Goal: Information Seeking & Learning: Learn about a topic

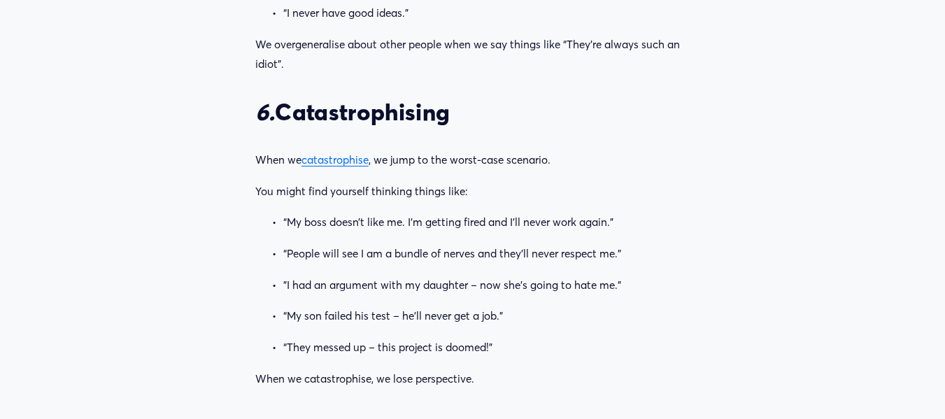
scroll to position [2867, 0]
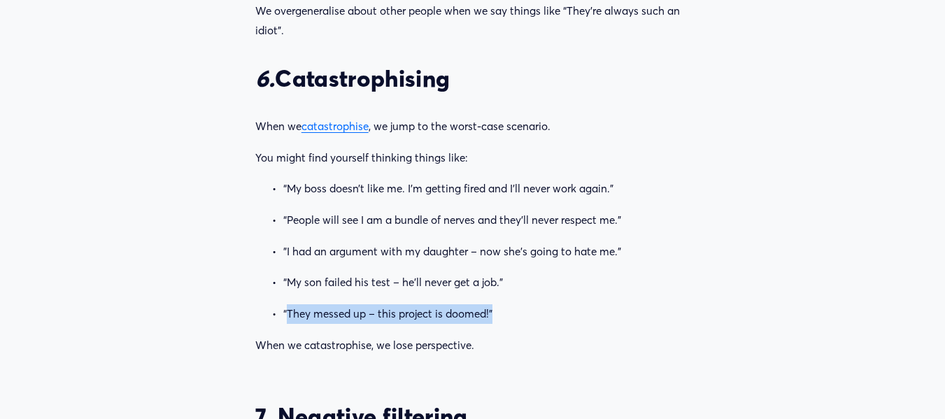
drag, startPoint x: 287, startPoint y: 320, endPoint x: 492, endPoint y: 316, distance: 204.9
click at [492, 316] on p "“They messed up – this project is doomed!”" at bounding box center [486, 314] width 406 height 20
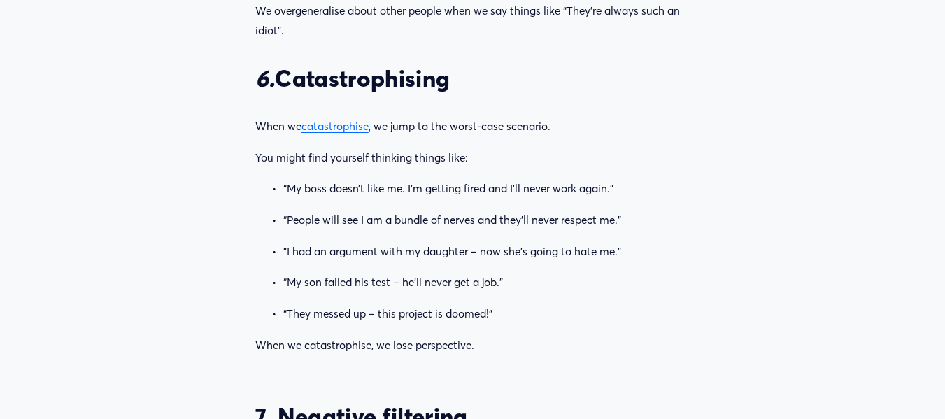
click at [286, 190] on p "“My boss doesn’t like me. I’m getting fired and I’ll never work again.”" at bounding box center [486, 189] width 406 height 20
drag, startPoint x: 289, startPoint y: 193, endPoint x: 627, endPoint y: 187, distance: 337.8
click at [627, 187] on p "“My boss doesn’t like me. I’m getting fired and I’ll never work again.”" at bounding box center [486, 189] width 406 height 20
copy p "My boss doesn’t like me. I’m getting fired and I’ll never work again.”"
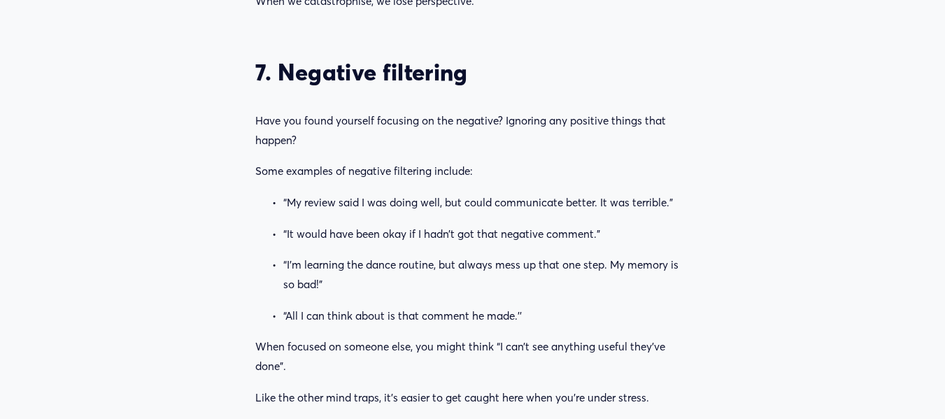
scroll to position [3217, 0]
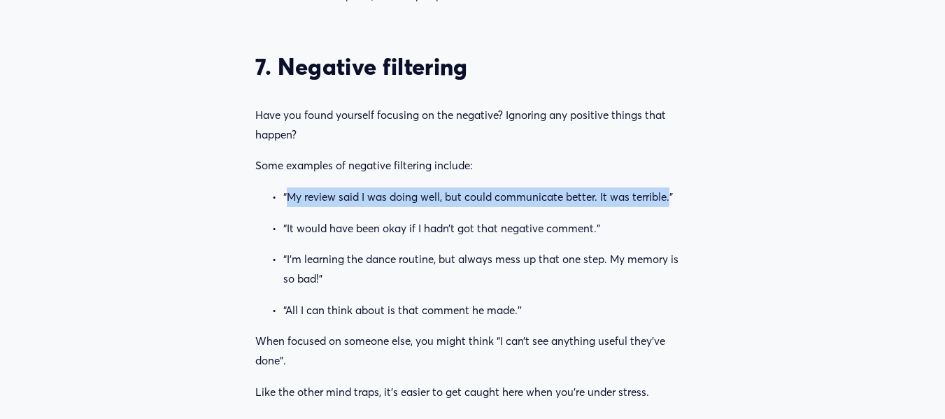
drag, startPoint x: 289, startPoint y: 197, endPoint x: 670, endPoint y: 200, distance: 381.2
click at [670, 200] on p "“My review said I was doing well, but could communicate better. It was terrible…" at bounding box center [486, 197] width 406 height 20
copy p "My review said I was doing well, but could communicate better. It was terrible."
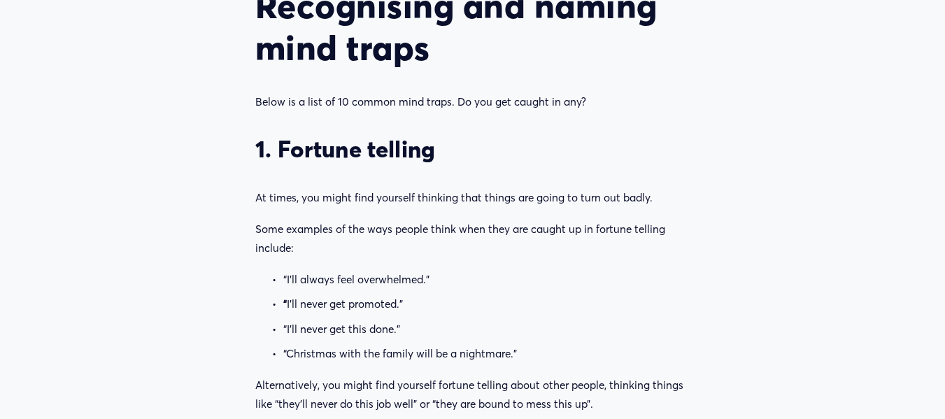
scroll to position [1189, 0]
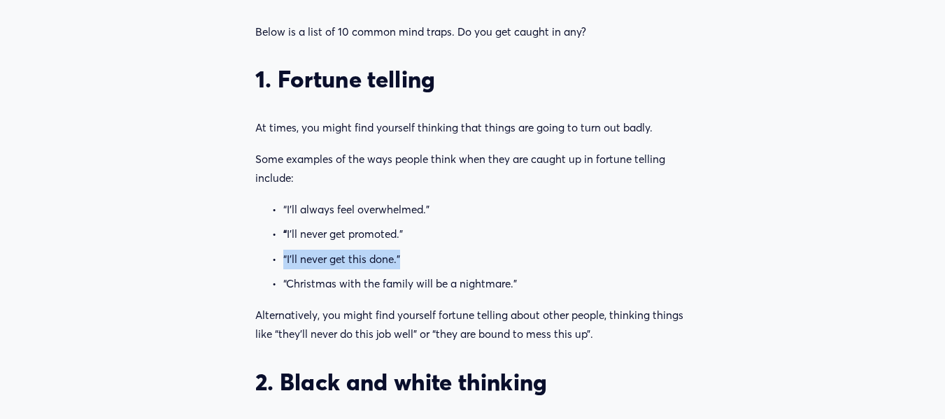
drag, startPoint x: 401, startPoint y: 260, endPoint x: 281, endPoint y: 257, distance: 119.6
click at [283, 257] on p "“I’ll never get this done.”" at bounding box center [486, 260] width 406 height 20
copy p "“I’ll never get this done.”"
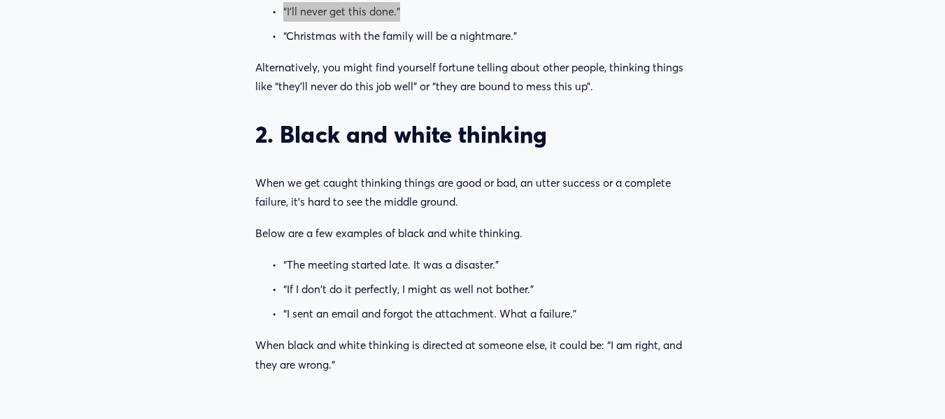
scroll to position [1469, 0]
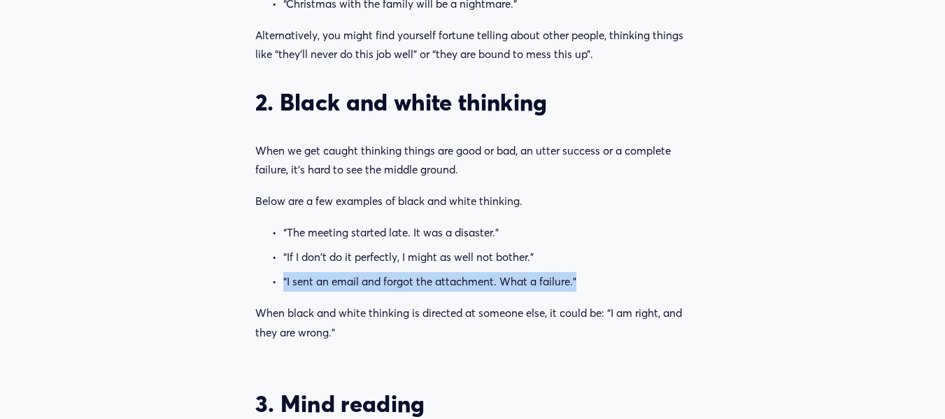
drag, startPoint x: 576, startPoint y: 287, endPoint x: 274, endPoint y: 276, distance: 302.3
click at [283, 276] on p "“I sent an email and forgot the attachment. What a failure.”" at bounding box center [486, 282] width 406 height 20
copy p "“I sent an email and forgot the attachment. What a failure.”"
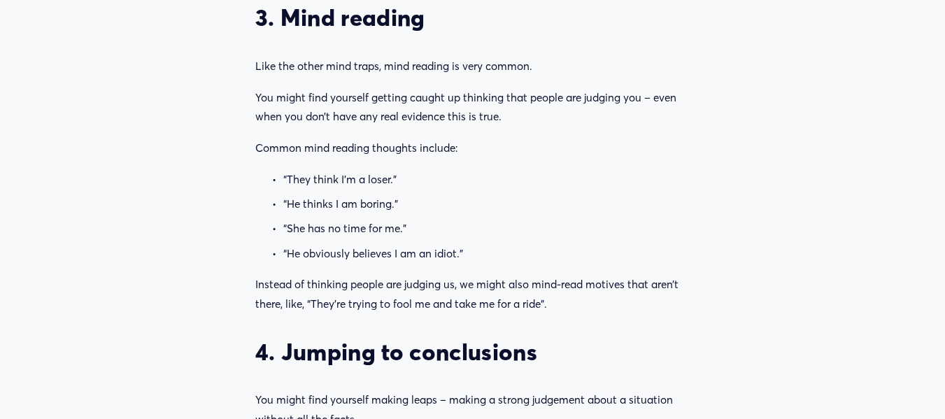
scroll to position [1888, 0]
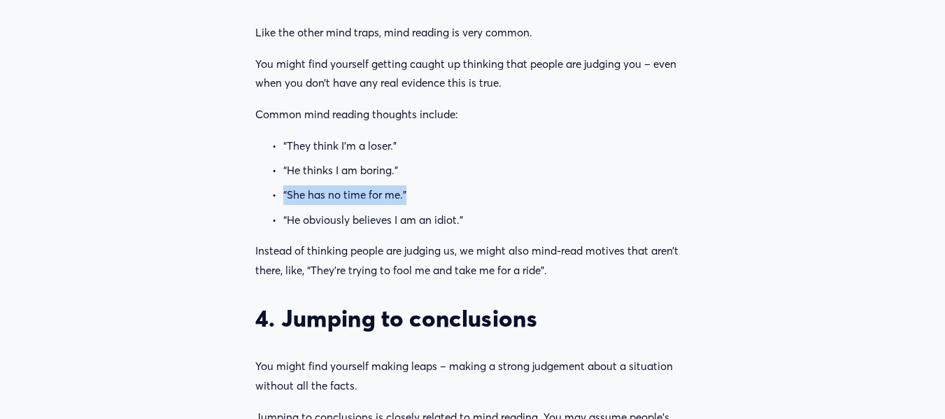
drag, startPoint x: 283, startPoint y: 196, endPoint x: 411, endPoint y: 197, distance: 128.0
click at [411, 197] on p "“She has no time for me.”" at bounding box center [486, 195] width 406 height 20
copy p "“She has no time for me.”"
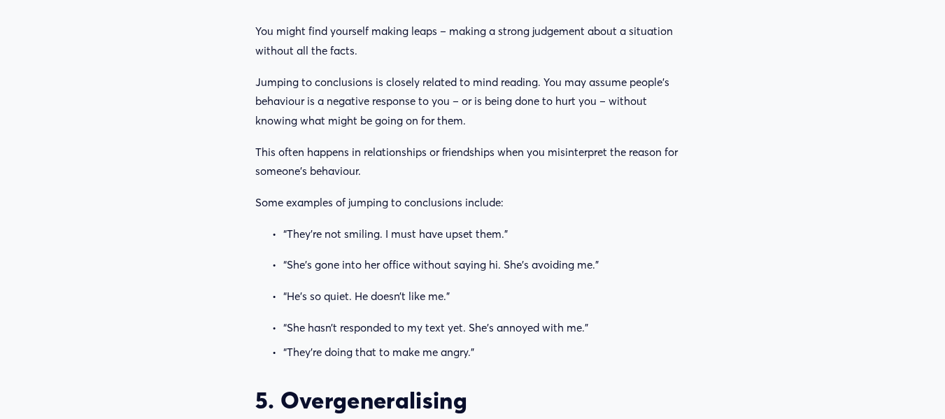
scroll to position [2238, 0]
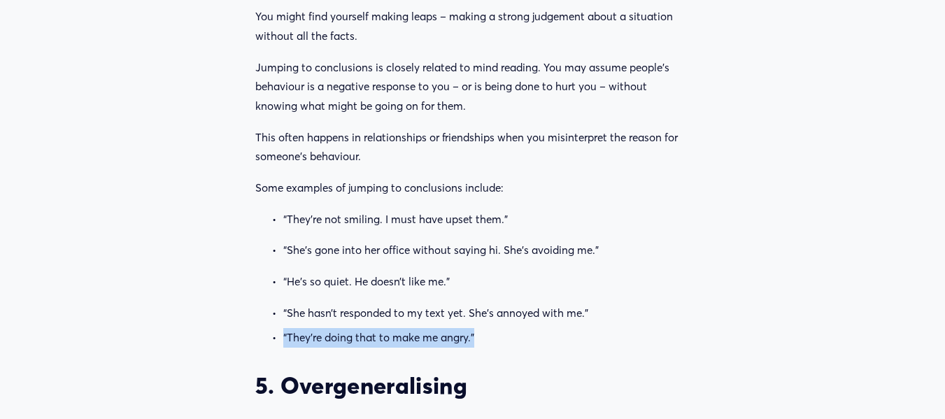
drag, startPoint x: 283, startPoint y: 339, endPoint x: 475, endPoint y: 334, distance: 191.7
click at [475, 334] on p "“They’re doing that to make me angry.”" at bounding box center [486, 338] width 406 height 20
copy p "“They’re doing that to make me angry.”"
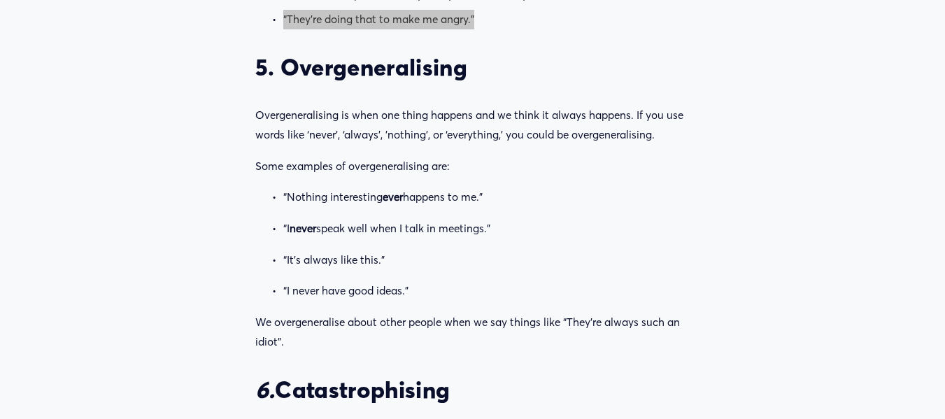
scroll to position [2588, 0]
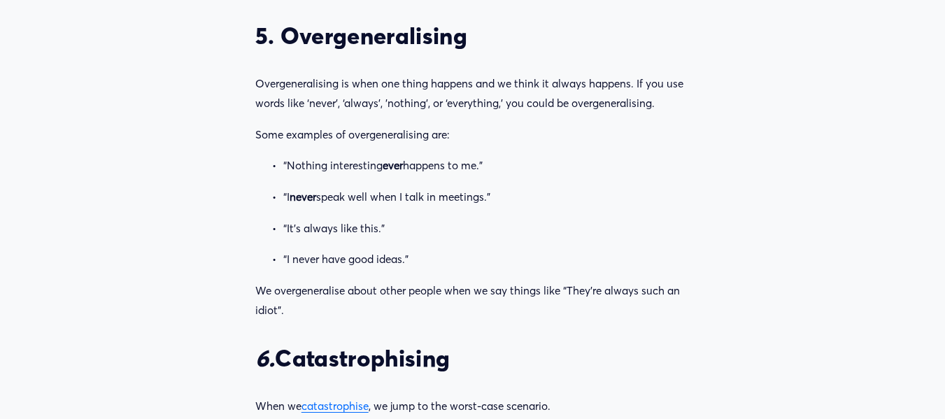
click at [385, 231] on p "“It’s always like this.”" at bounding box center [486, 229] width 406 height 20
drag, startPoint x: 282, startPoint y: 228, endPoint x: 389, endPoint y: 236, distance: 107.3
click at [389, 236] on p "“It’s always like this.”" at bounding box center [486, 229] width 406 height 20
copy p "“It’s always like this.”"
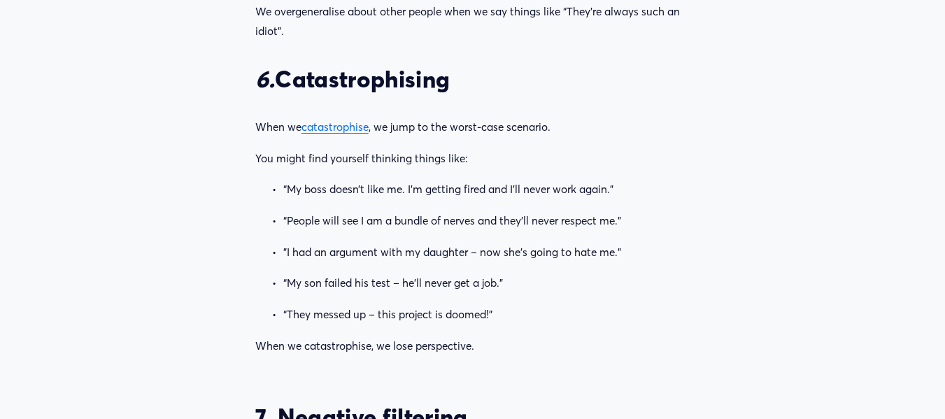
scroll to position [2867, 0]
drag, startPoint x: 504, startPoint y: 287, endPoint x: 282, endPoint y: 269, distance: 222.4
copy p "“My son failed his test – he’ll never get a job.”"
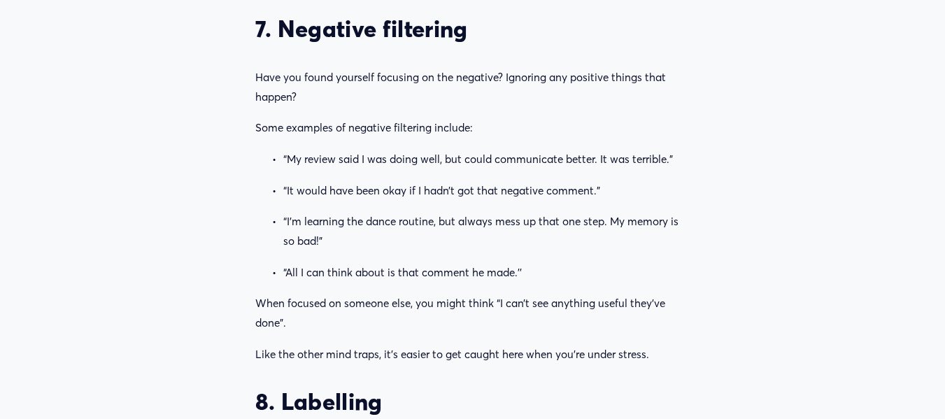
scroll to position [3287, 0]
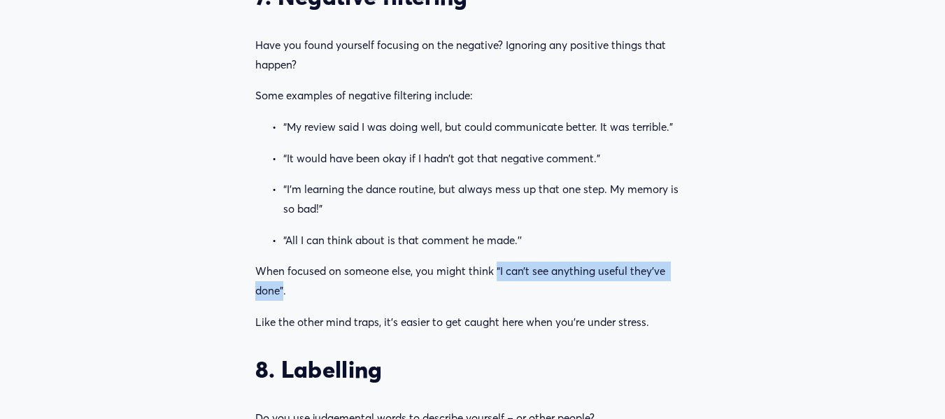
drag, startPoint x: 496, startPoint y: 275, endPoint x: 283, endPoint y: 292, distance: 213.3
click at [283, 292] on p "When focused on someone else, you might think “I can’t see anything useful they…" at bounding box center [472, 281] width 434 height 38
copy p "“I can’t see anything useful they’ve done”"
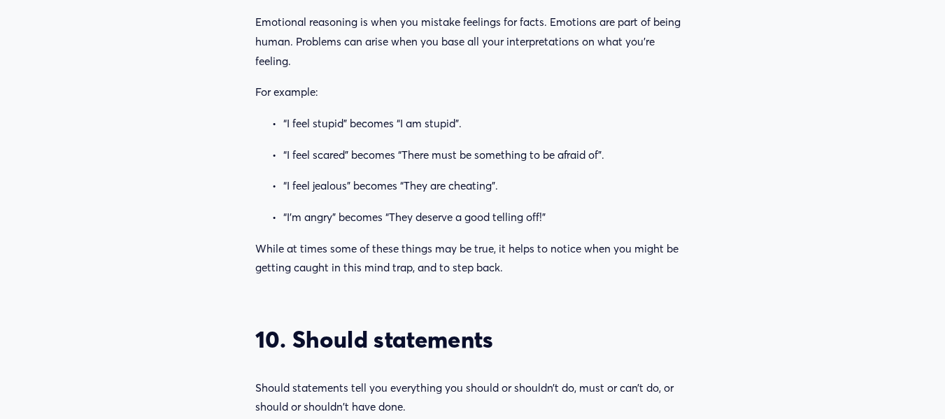
scroll to position [3986, 0]
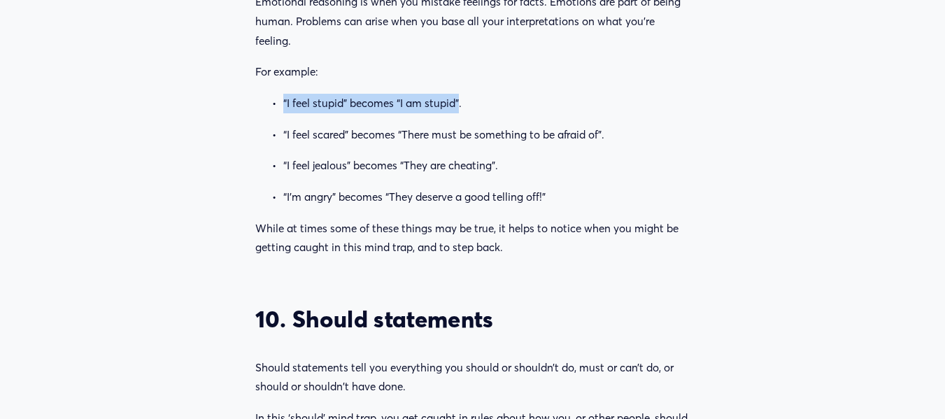
drag, startPoint x: 285, startPoint y: 102, endPoint x: 460, endPoint y: 101, distance: 175.5
click at [460, 101] on p "“I feel stupid” becomes “I am stupid”." at bounding box center [486, 104] width 406 height 20
copy p "“I feel stupid” becomes “I am stupid”"
click at [552, 201] on p "“I’m angry” becomes “They deserve a good telling off!”" at bounding box center [486, 197] width 406 height 20
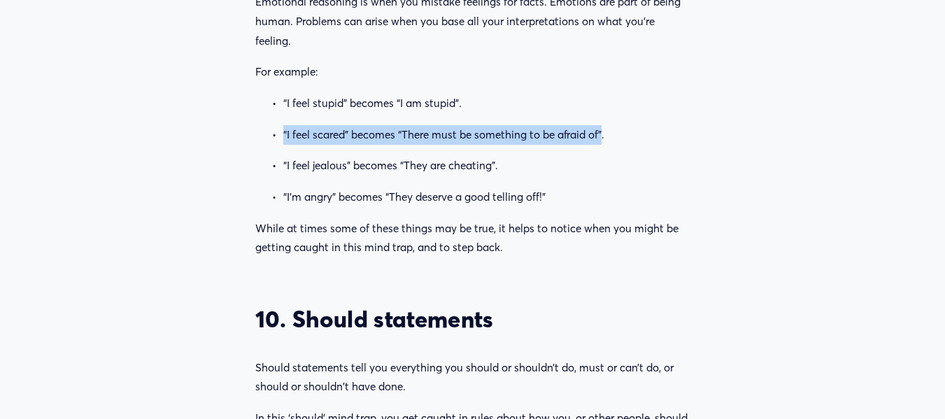
drag, startPoint x: 283, startPoint y: 136, endPoint x: 604, endPoint y: 138, distance: 320.3
click at [605, 138] on p "“I feel scared” becomes “There must be something to be afraid of”." at bounding box center [486, 135] width 406 height 20
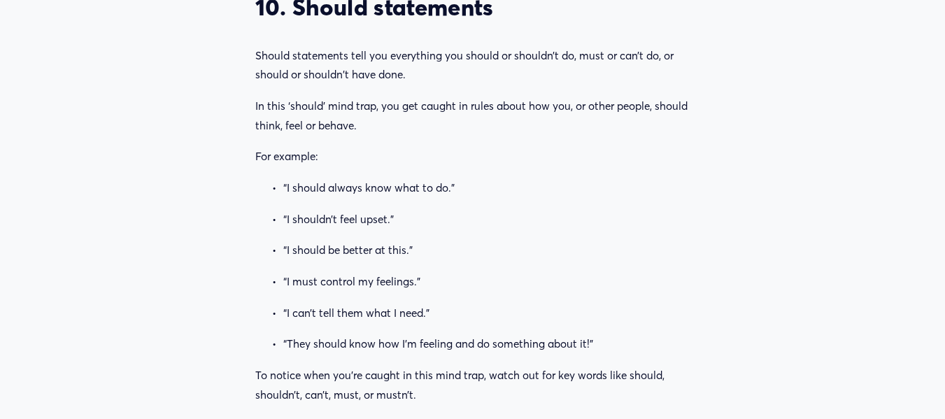
scroll to position [4336, 0]
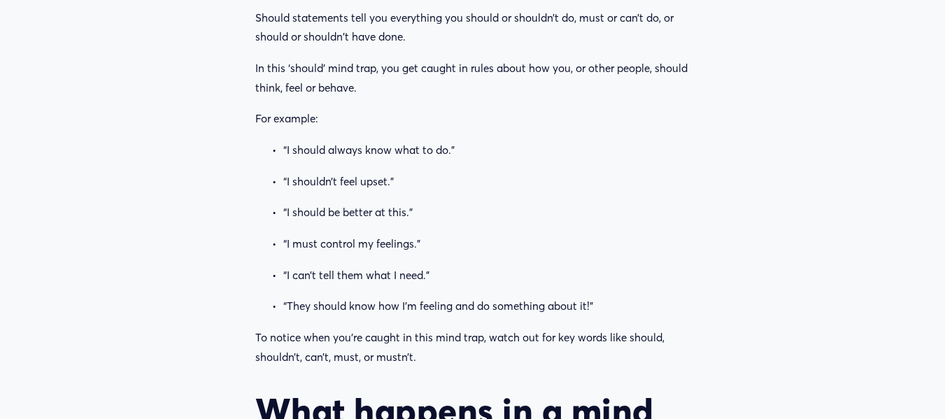
drag, startPoint x: 415, startPoint y: 215, endPoint x: 285, endPoint y: 204, distance: 131.2
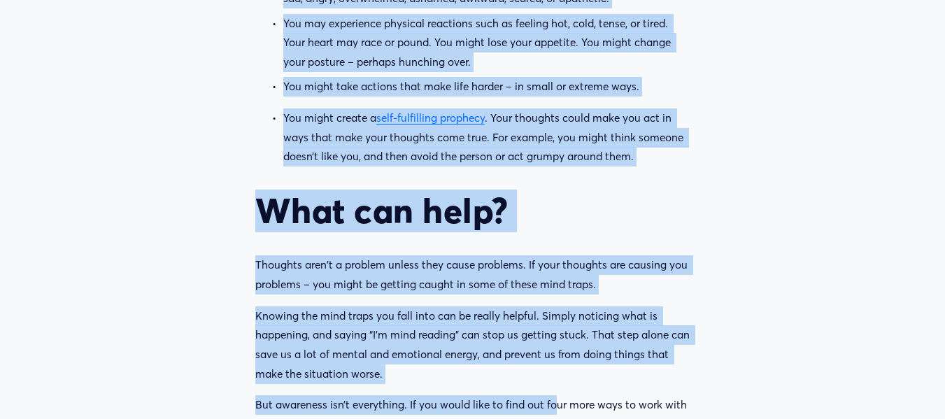
scroll to position [5056, 0]
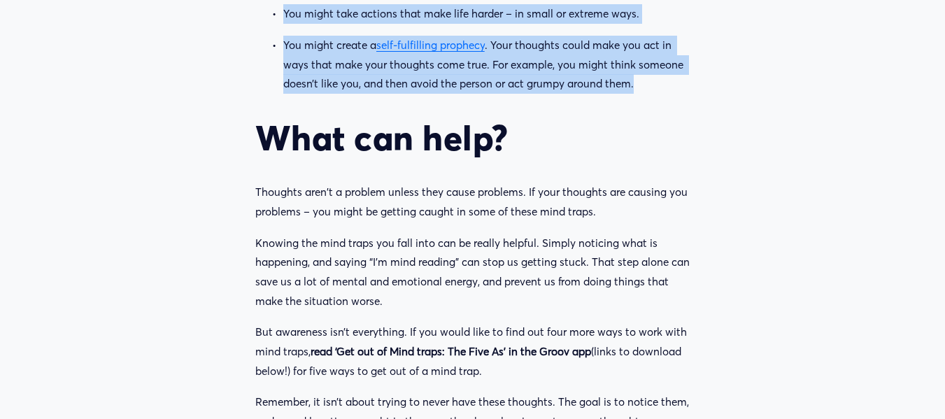
drag, startPoint x: 264, startPoint y: 64, endPoint x: 645, endPoint y: 83, distance: 382.3
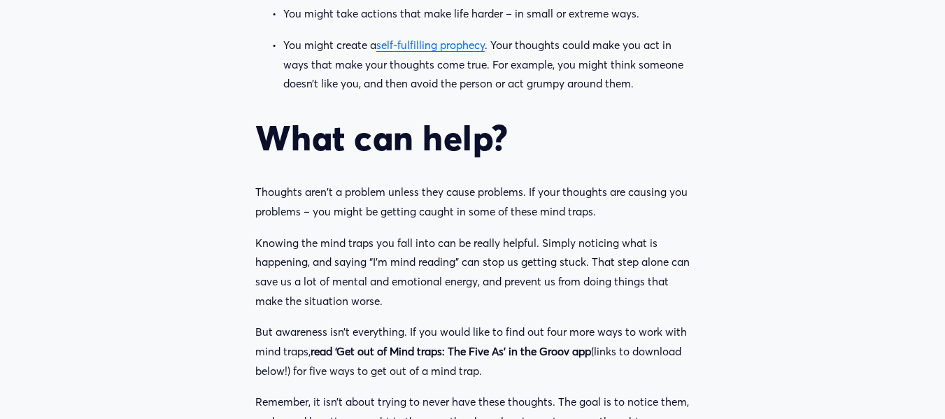
click at [260, 136] on h2 "What can help?" at bounding box center [472, 137] width 434 height 41
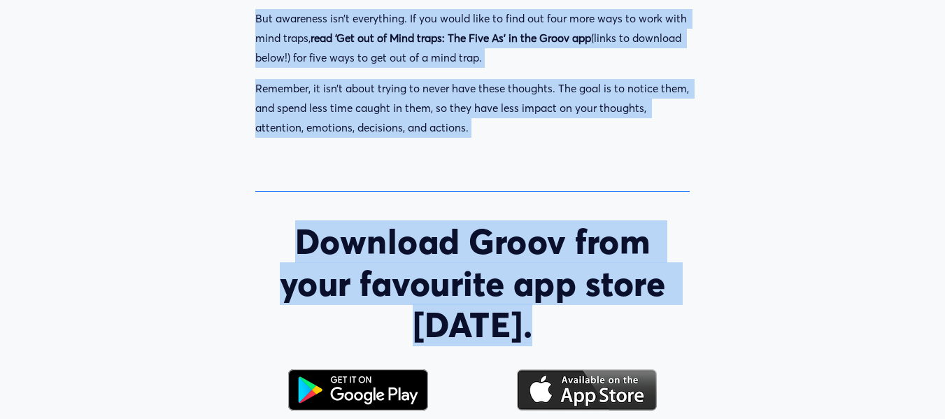
scroll to position [5435, 0]
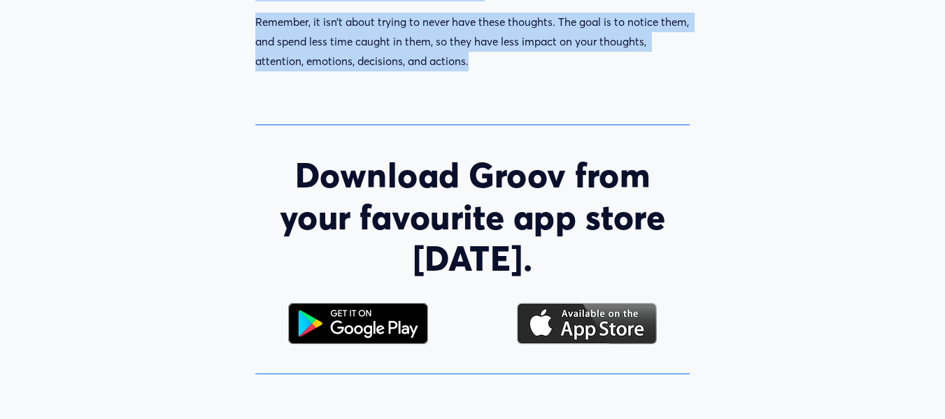
drag, startPoint x: 259, startPoint y: 136, endPoint x: 495, endPoint y: 87, distance: 240.6
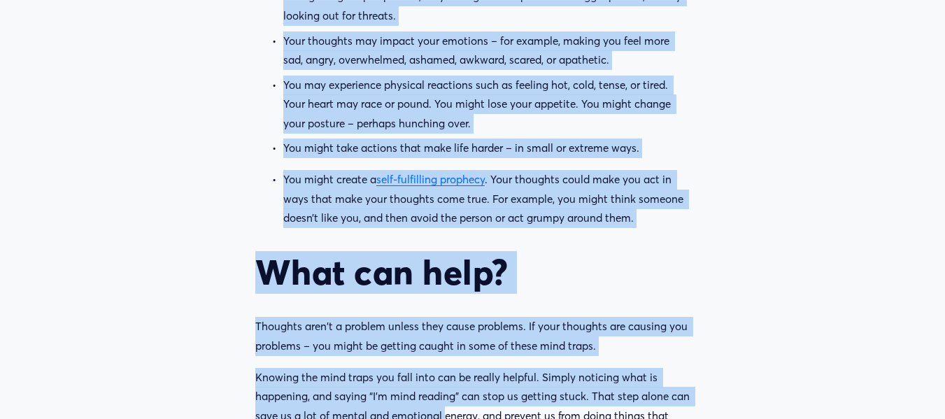
scroll to position [4956, 0]
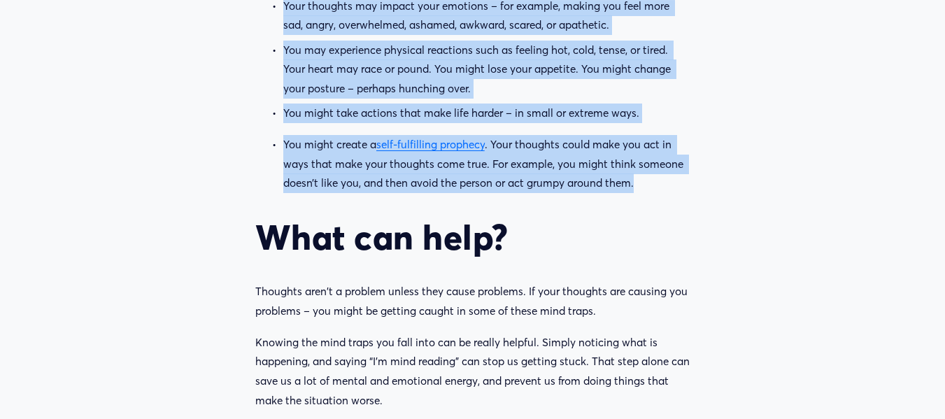
drag, startPoint x: 263, startPoint y: 221, endPoint x: 659, endPoint y: 190, distance: 397.1
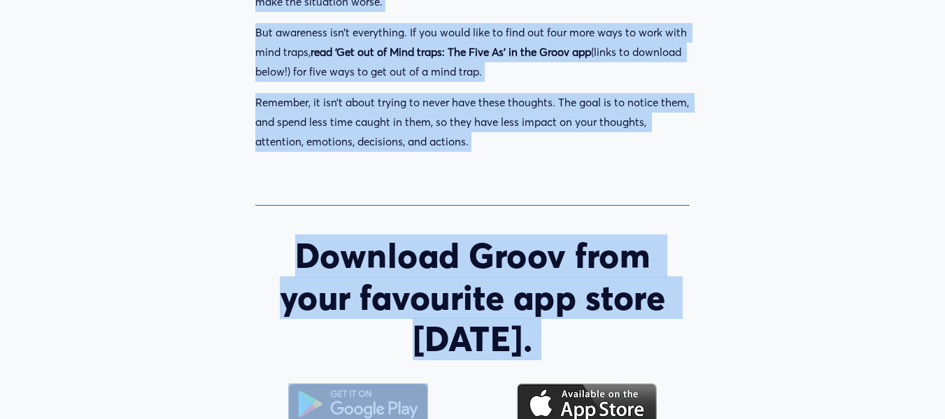
scroll to position [5386, 0]
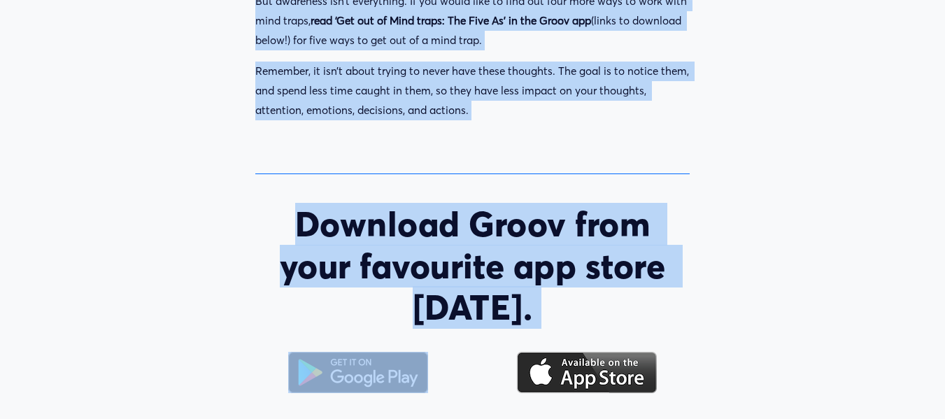
drag, startPoint x: 266, startPoint y: 106, endPoint x: 479, endPoint y: 117, distance: 213.6
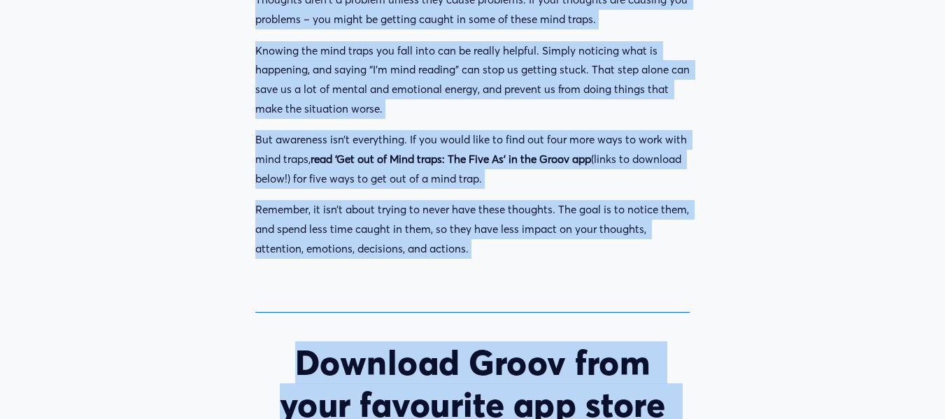
scroll to position [5246, 0]
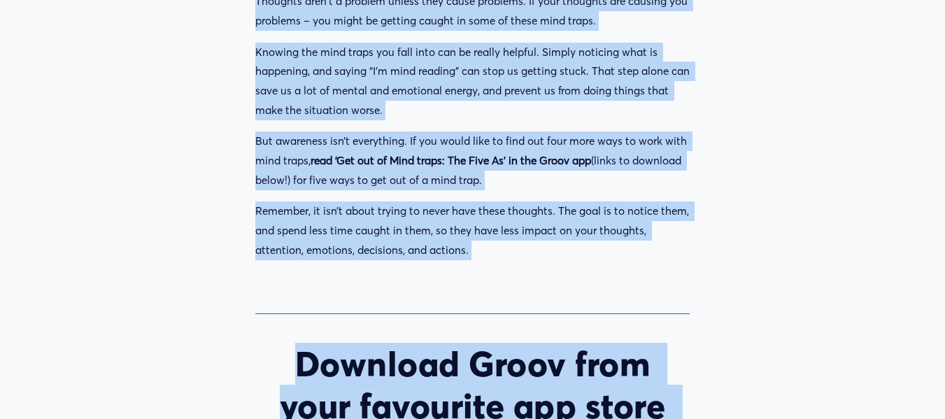
click at [563, 167] on strong "read ‘Get out of Mind traps: The Five As’ in the Groov app" at bounding box center [451, 160] width 280 height 13
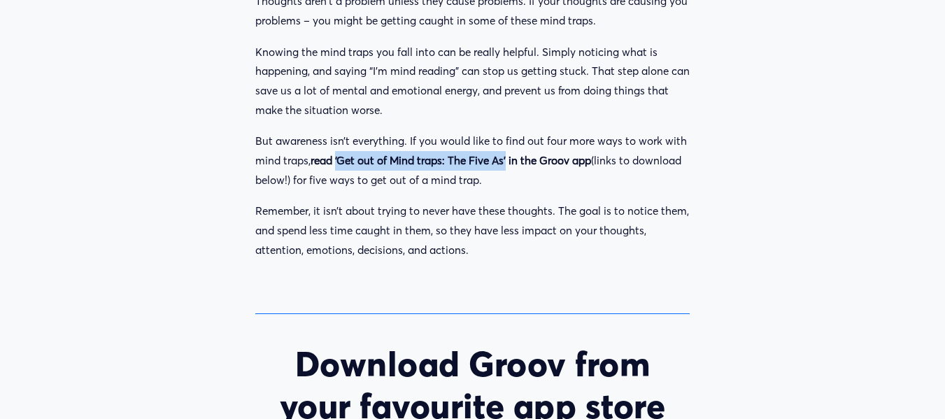
drag, startPoint x: 340, startPoint y: 162, endPoint x: 510, endPoint y: 162, distance: 169.9
click at [510, 162] on strong "read ‘Get out of Mind traps: The Five As’ in the Groov app" at bounding box center [451, 160] width 280 height 13
